Goal: Information Seeking & Learning: Learn about a topic

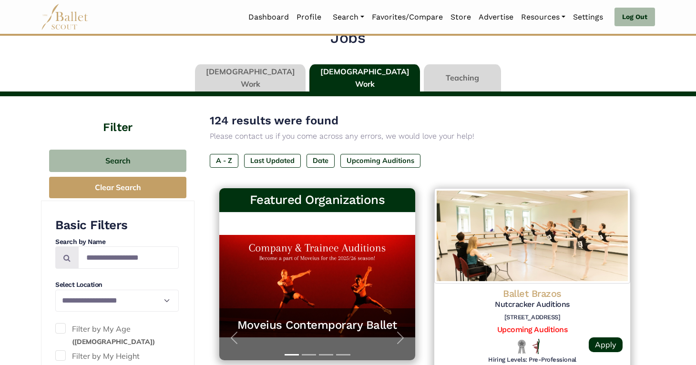
scroll to position [2, 0]
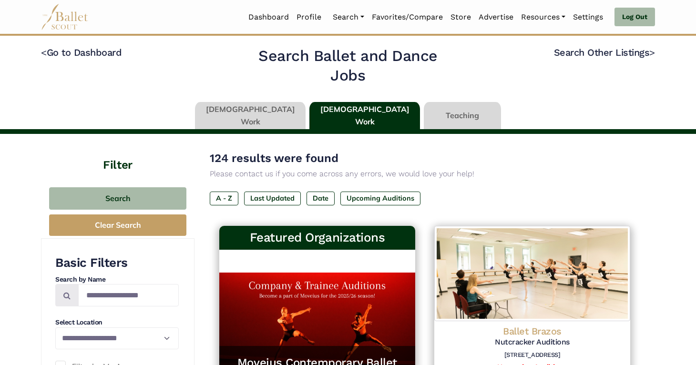
click at [260, 122] on link at bounding box center [250, 115] width 111 height 27
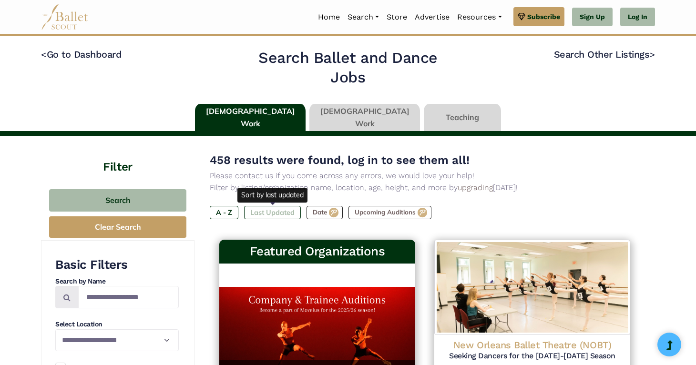
click at [287, 215] on label "Last Updated" at bounding box center [272, 212] width 57 height 13
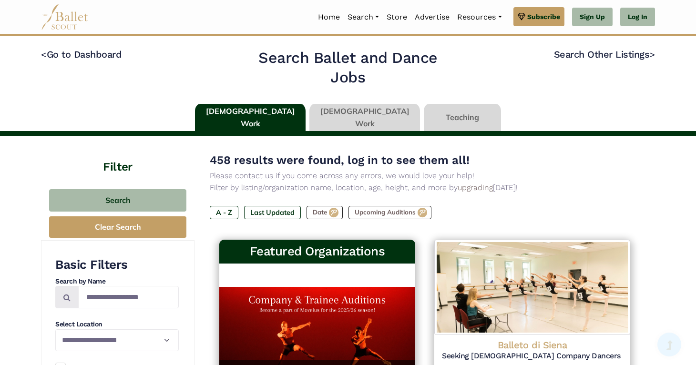
scroll to position [1, 0]
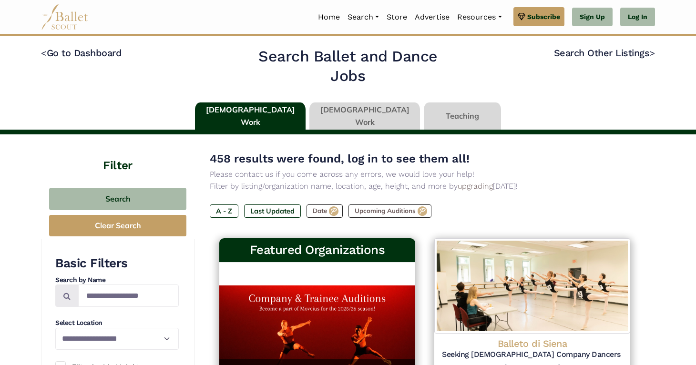
click at [358, 107] on link at bounding box center [364, 116] width 111 height 27
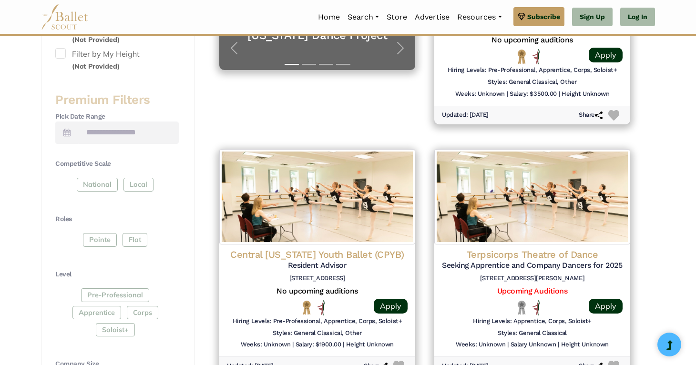
scroll to position [357, 0]
